Goal: Task Accomplishment & Management: Use online tool/utility

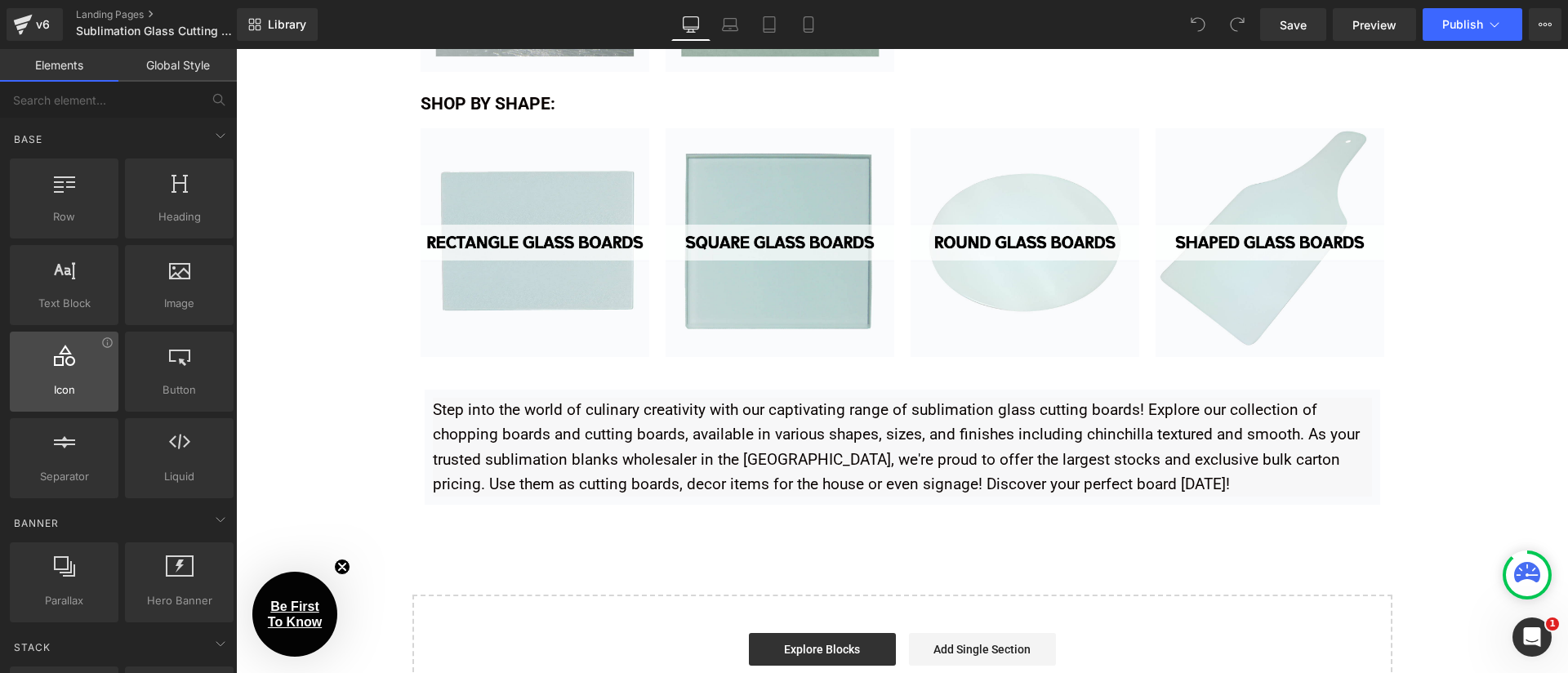
scroll to position [496, 0]
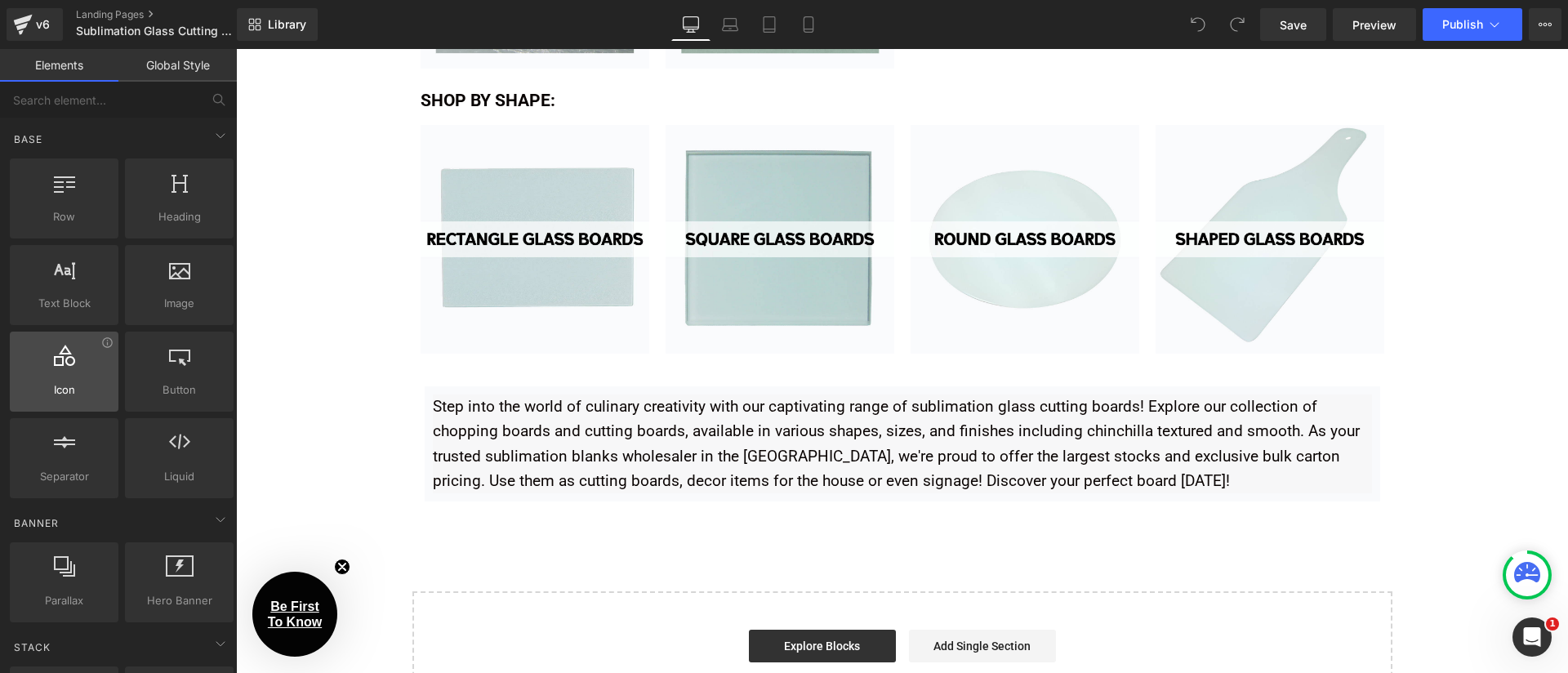
click at [728, 420] on p "Step into the world of culinary creativity with our captivating range of sublim…" at bounding box center [902, 445] width 940 height 99
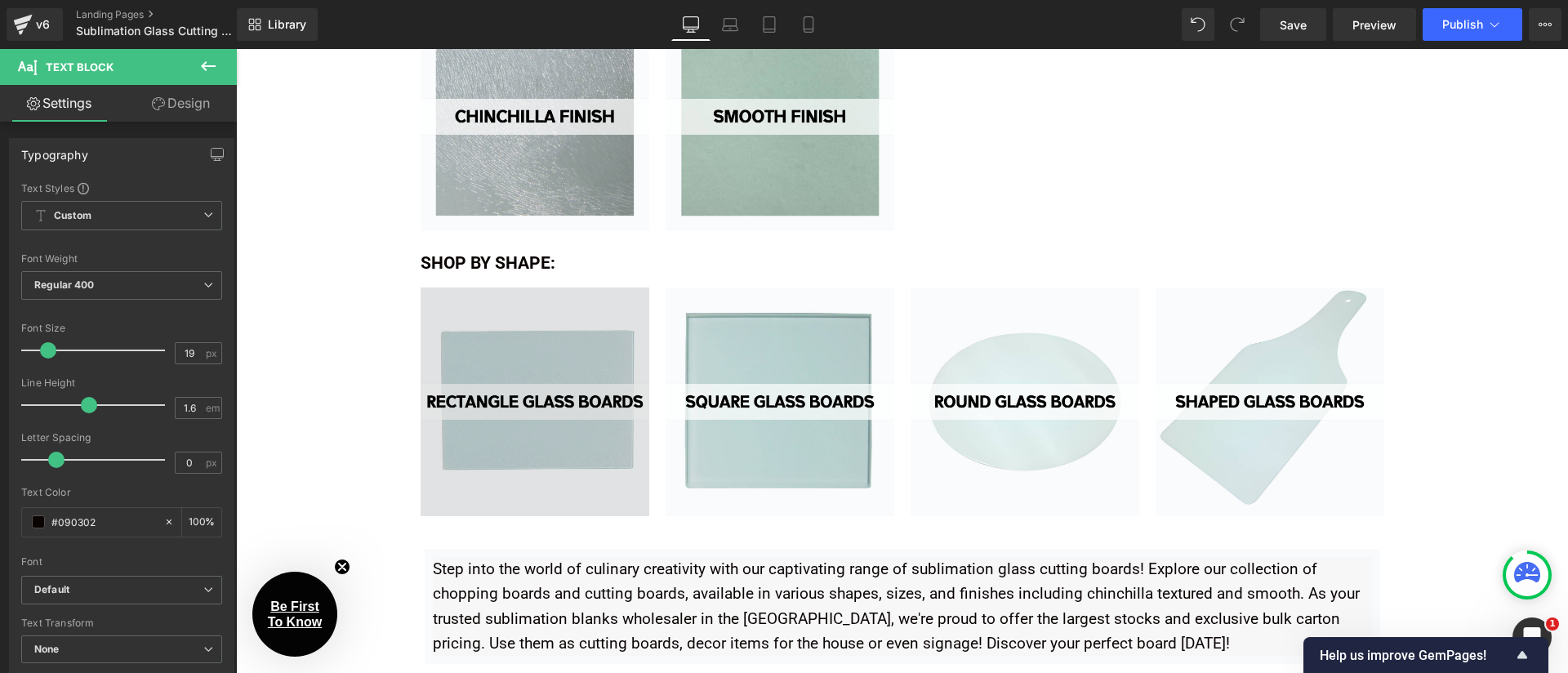
scroll to position [379, 0]
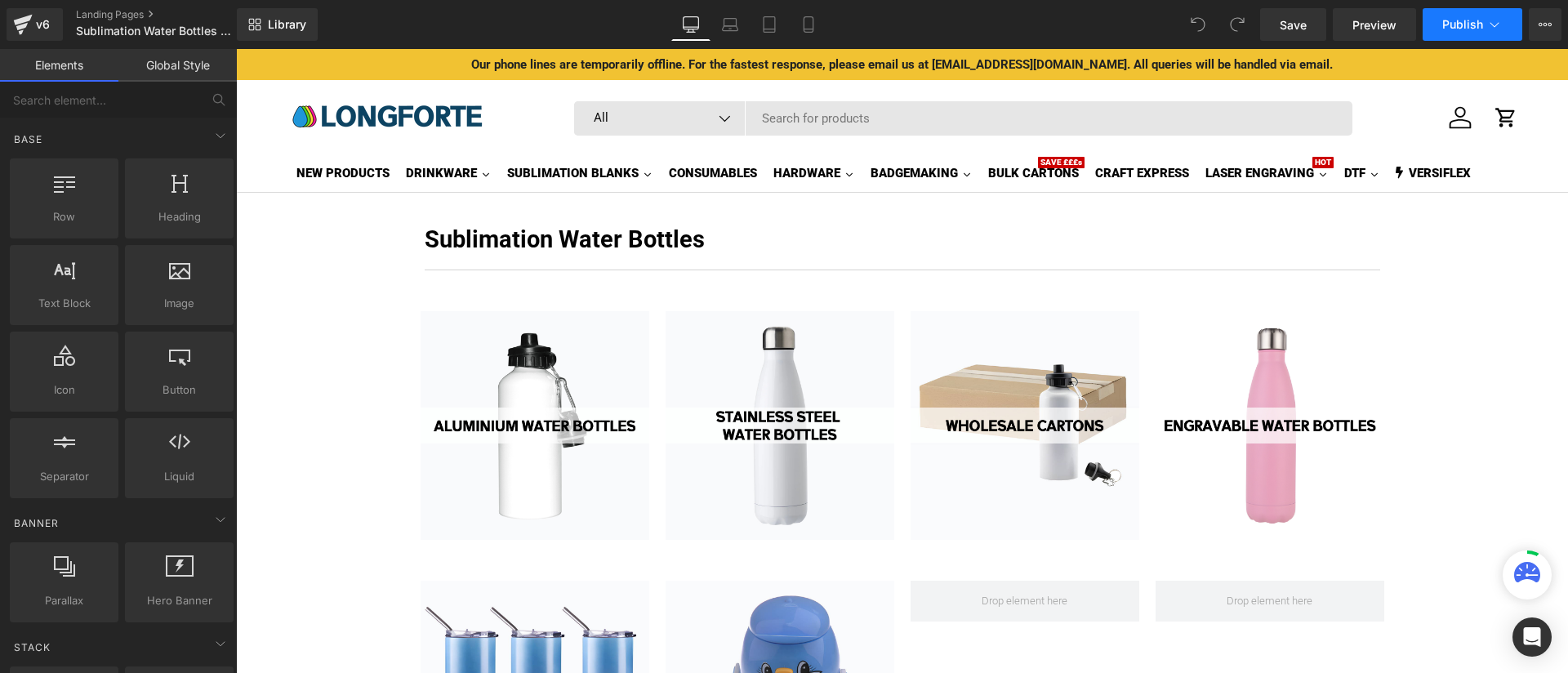
click at [1481, 29] on span "Publish" at bounding box center [1463, 24] width 41 height 13
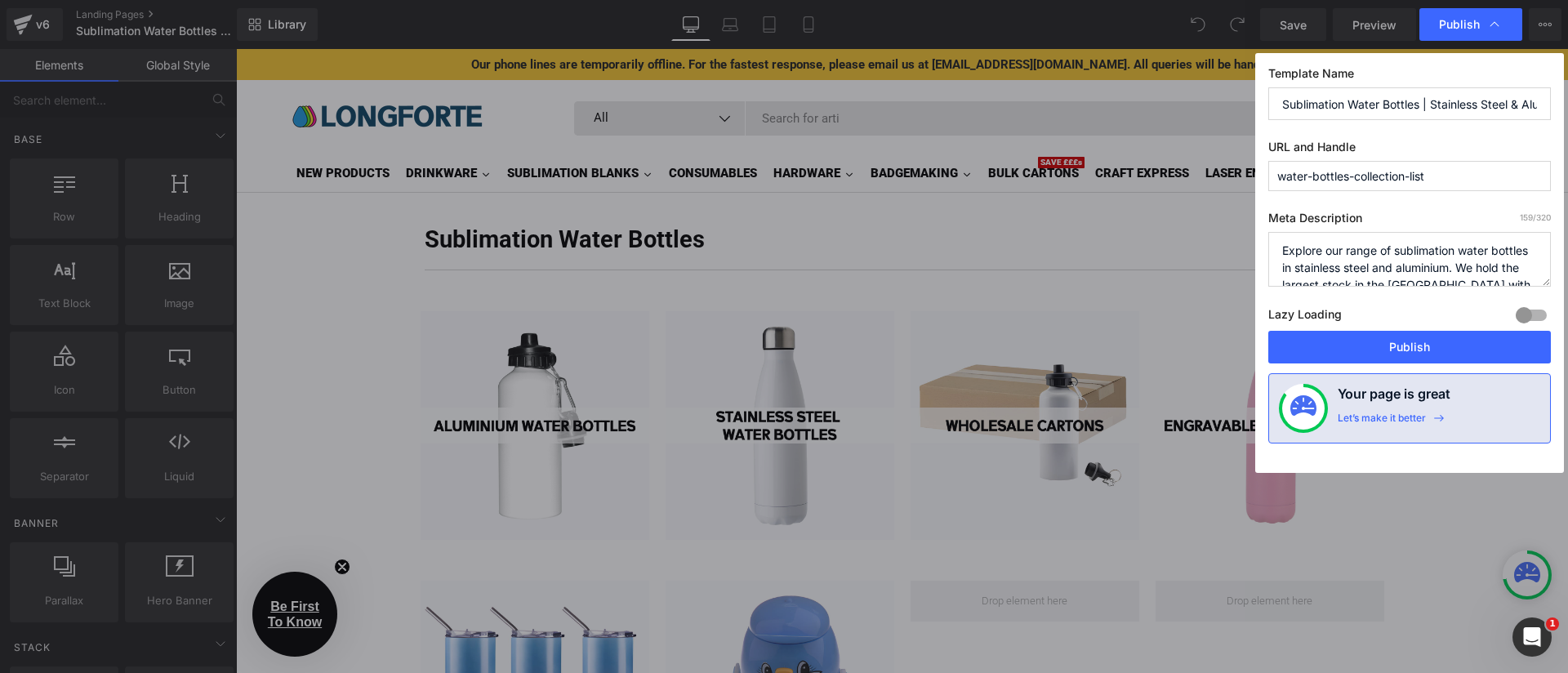
click at [1360, 176] on input "water-bottles-collection-list" at bounding box center [1409, 176] width 283 height 30
